Goal: Information Seeking & Learning: Learn about a topic

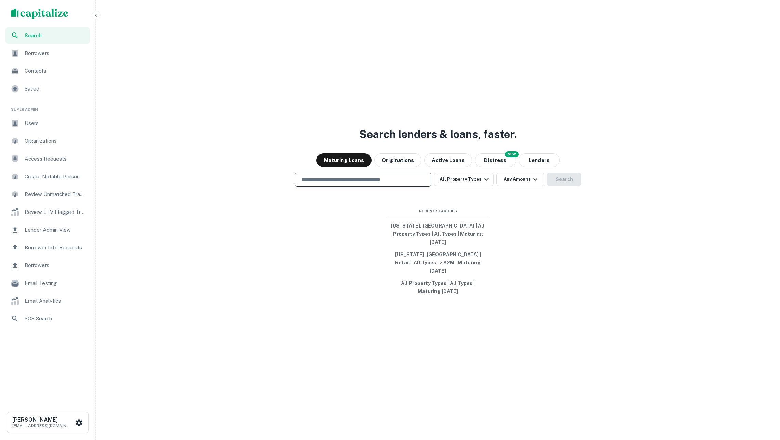
click at [373, 184] on input "text" at bounding box center [363, 180] width 131 height 8
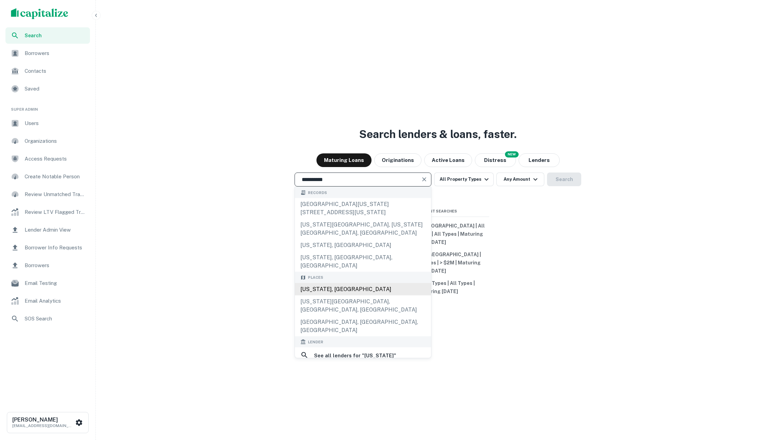
click at [365, 284] on div "[US_STATE], [GEOGRAPHIC_DATA]" at bounding box center [363, 289] width 136 height 12
type input "**********"
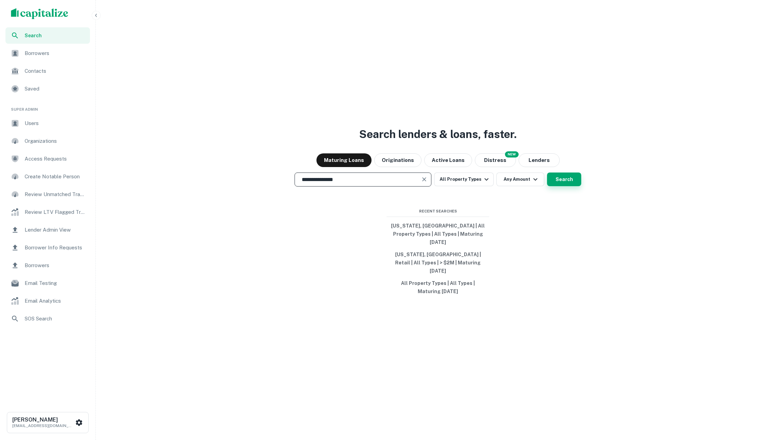
click at [562, 186] on button "Search" at bounding box center [564, 180] width 34 height 14
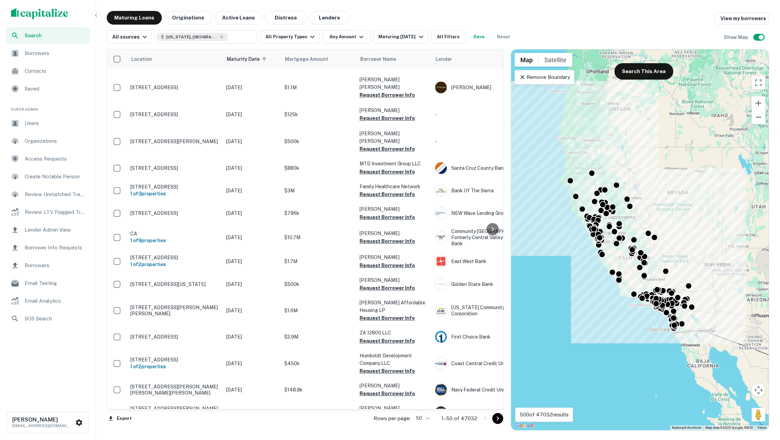
scroll to position [726, 0]
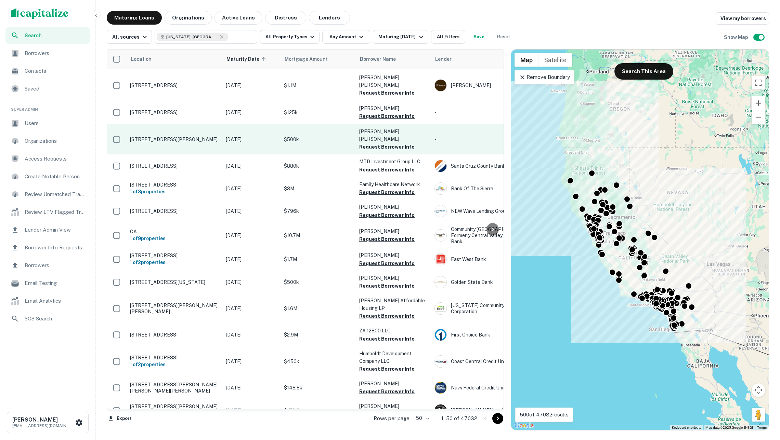
click at [330, 136] on p "$500k" at bounding box center [318, 140] width 68 height 8
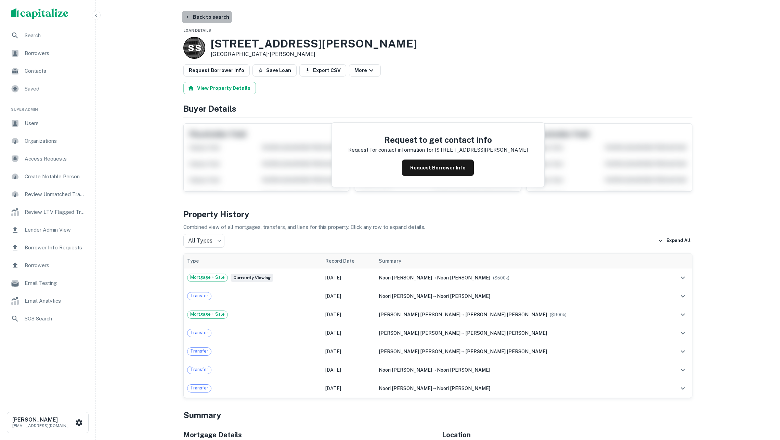
click at [224, 19] on button "Back to search" at bounding box center [207, 17] width 50 height 12
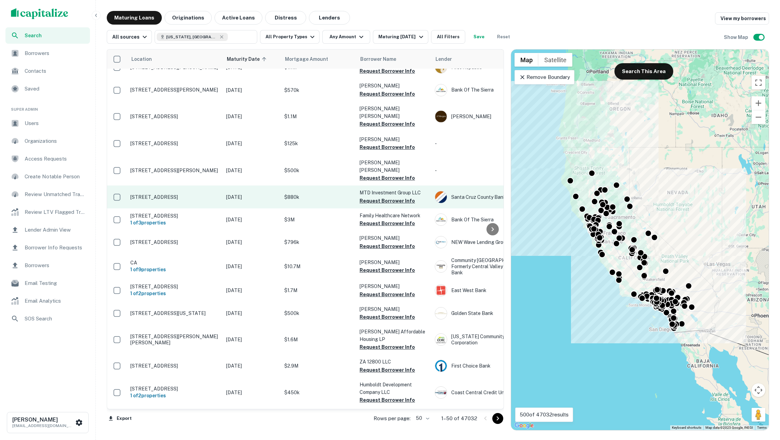
scroll to position [674, 0]
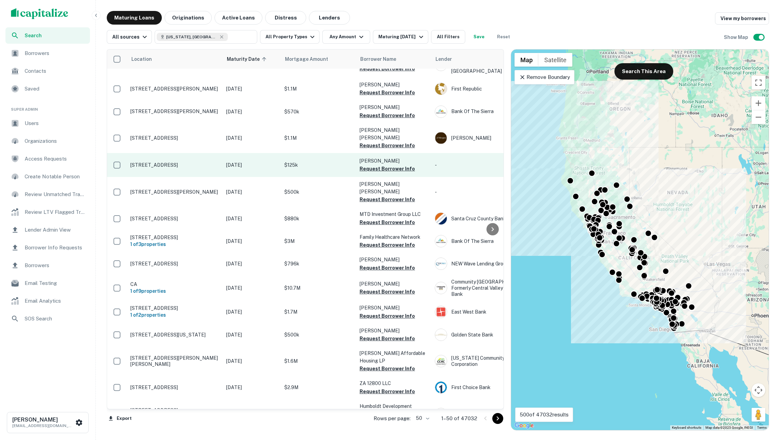
click at [301, 153] on td "$125k" at bounding box center [318, 165] width 75 height 24
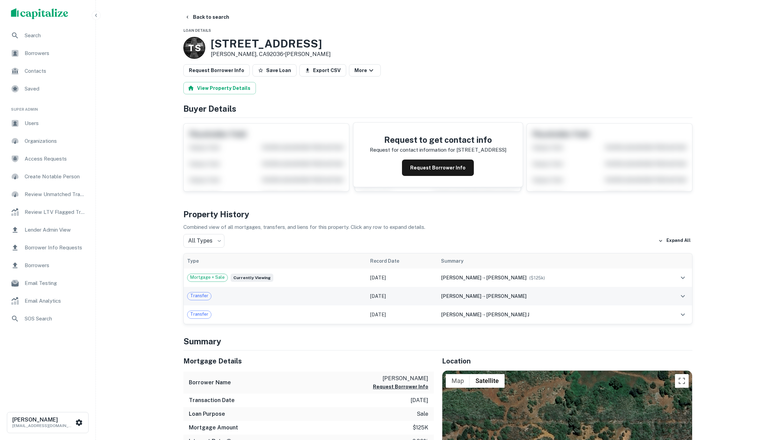
click at [432, 306] on td "[DATE]" at bounding box center [402, 296] width 71 height 18
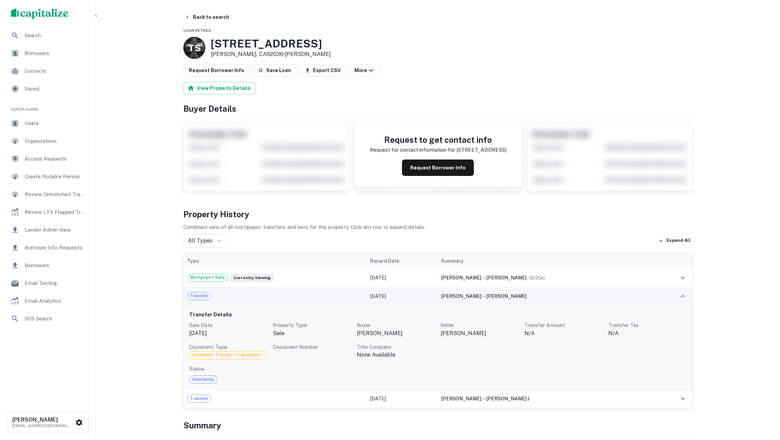
click at [432, 306] on td "[DATE]" at bounding box center [402, 296] width 71 height 18
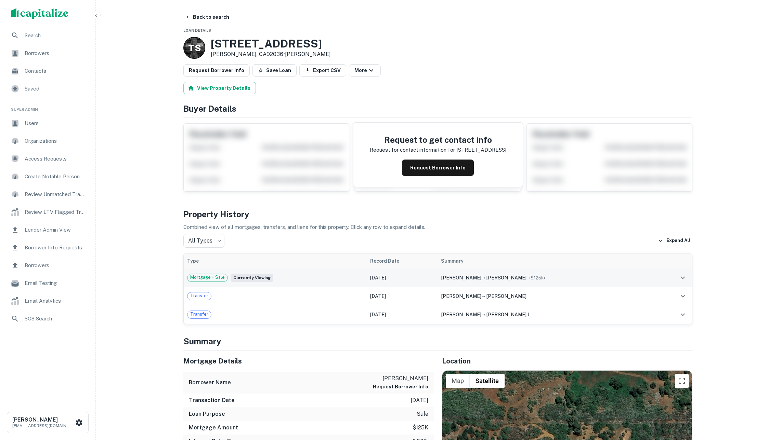
click at [422, 282] on td "[DATE]" at bounding box center [402, 278] width 71 height 18
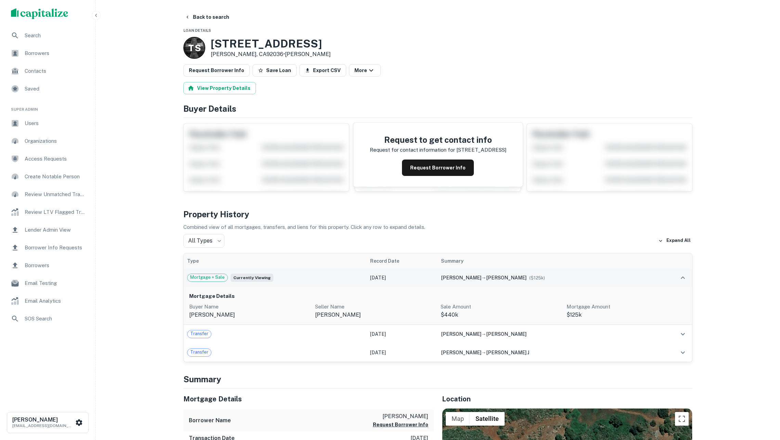
click at [422, 282] on td "[DATE]" at bounding box center [402, 278] width 71 height 18
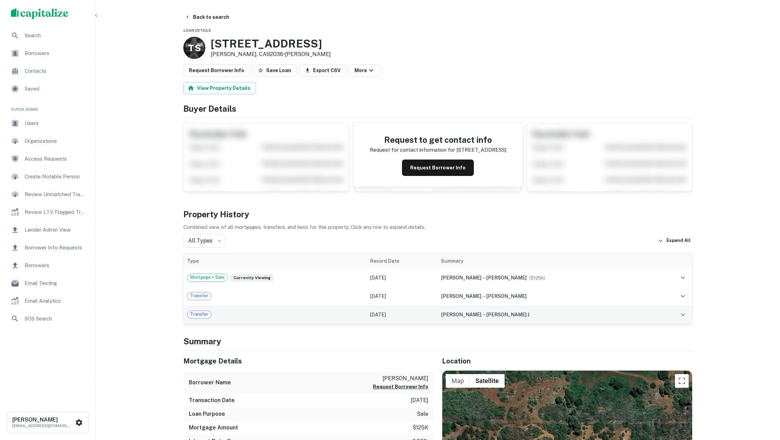
click at [419, 324] on td "[DATE]" at bounding box center [402, 315] width 71 height 18
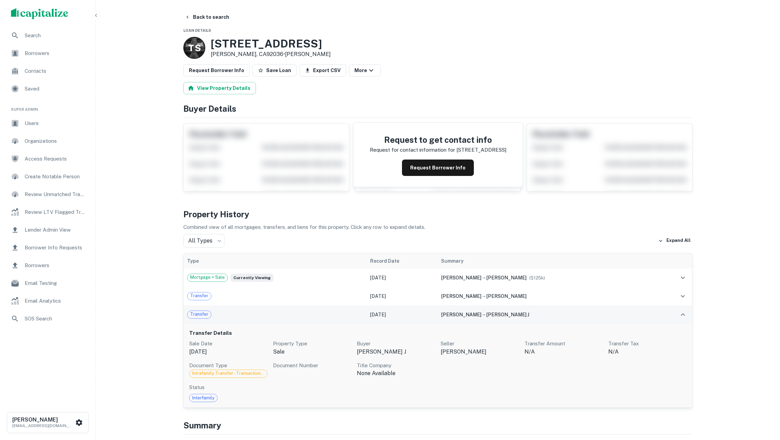
click at [419, 324] on td "[DATE]" at bounding box center [402, 315] width 71 height 18
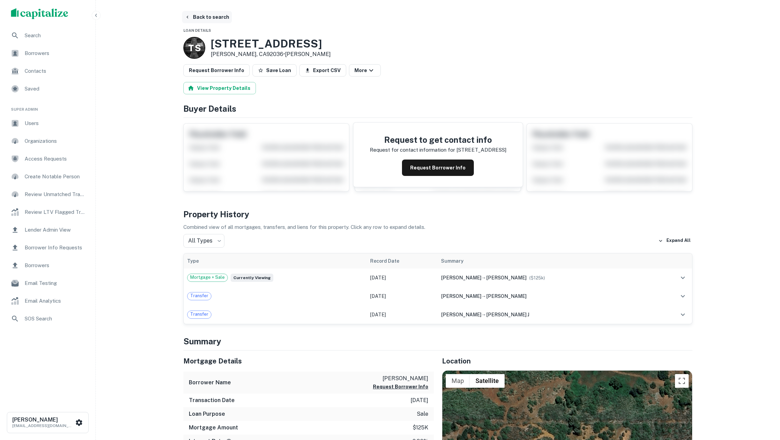
click at [205, 17] on button "Back to search" at bounding box center [207, 17] width 50 height 12
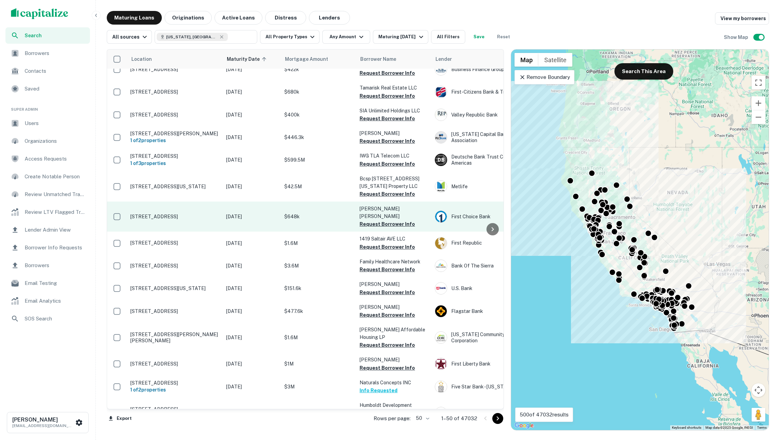
scroll to position [689, 0]
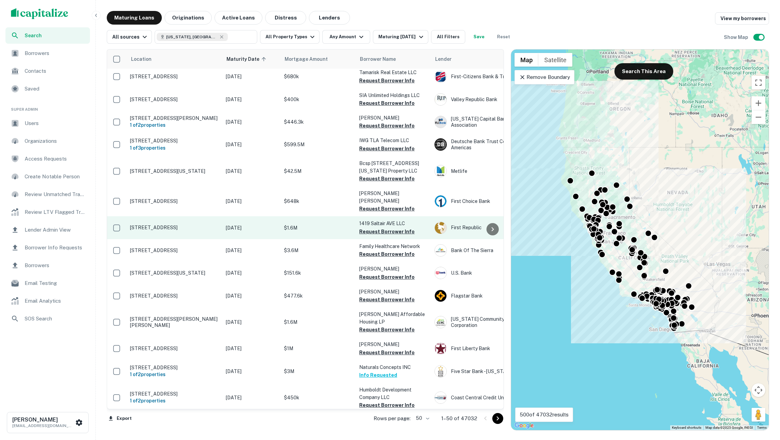
click at [215, 216] on td "[STREET_ADDRESS]" at bounding box center [175, 227] width 96 height 23
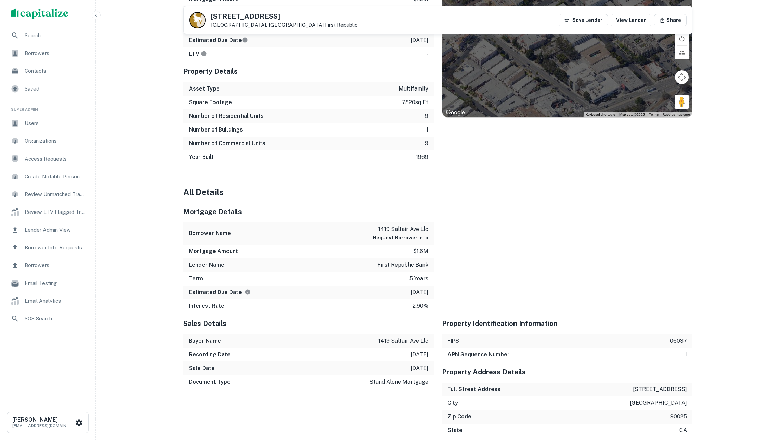
scroll to position [286, 0]
